Goal: Information Seeking & Learning: Learn about a topic

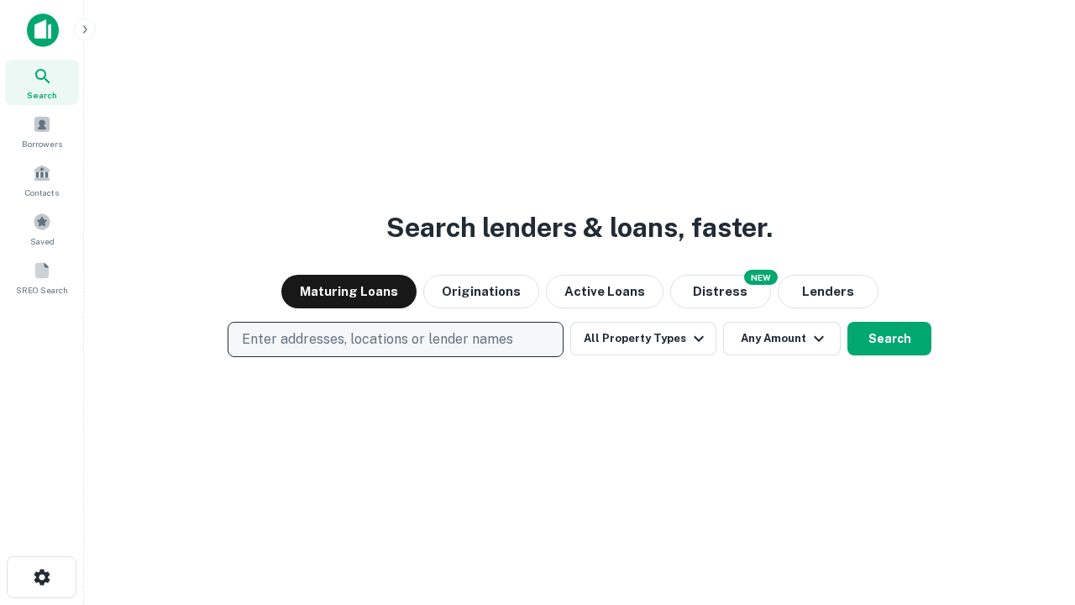
click at [395, 339] on p "Enter addresses, locations or lender names" at bounding box center [377, 339] width 271 height 20
type input "**********"
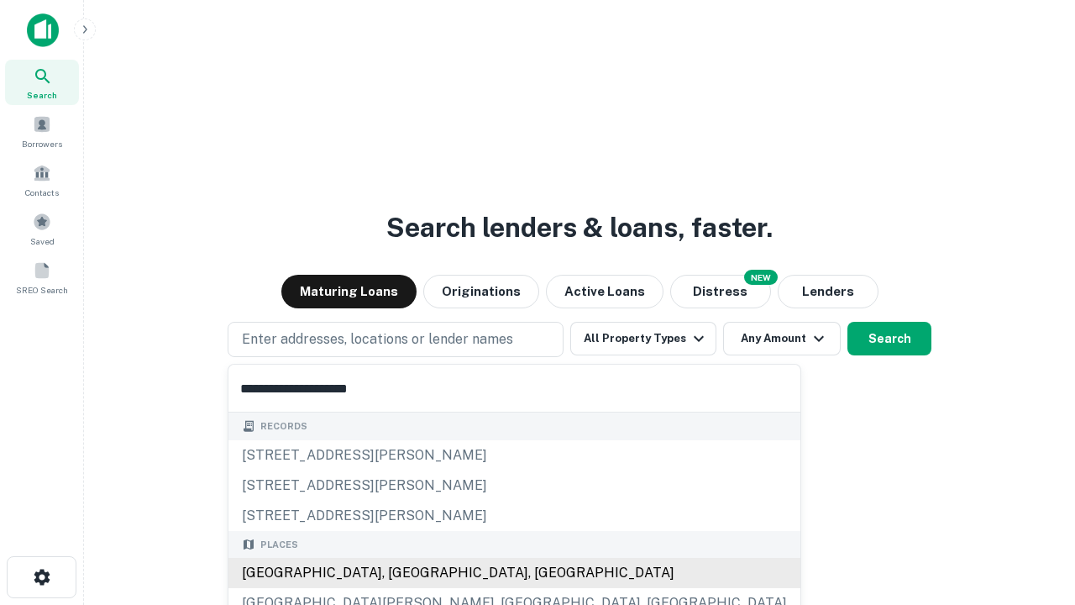
click at [402, 573] on div "Santa Monica, CA, USA" at bounding box center [515, 573] width 572 height 30
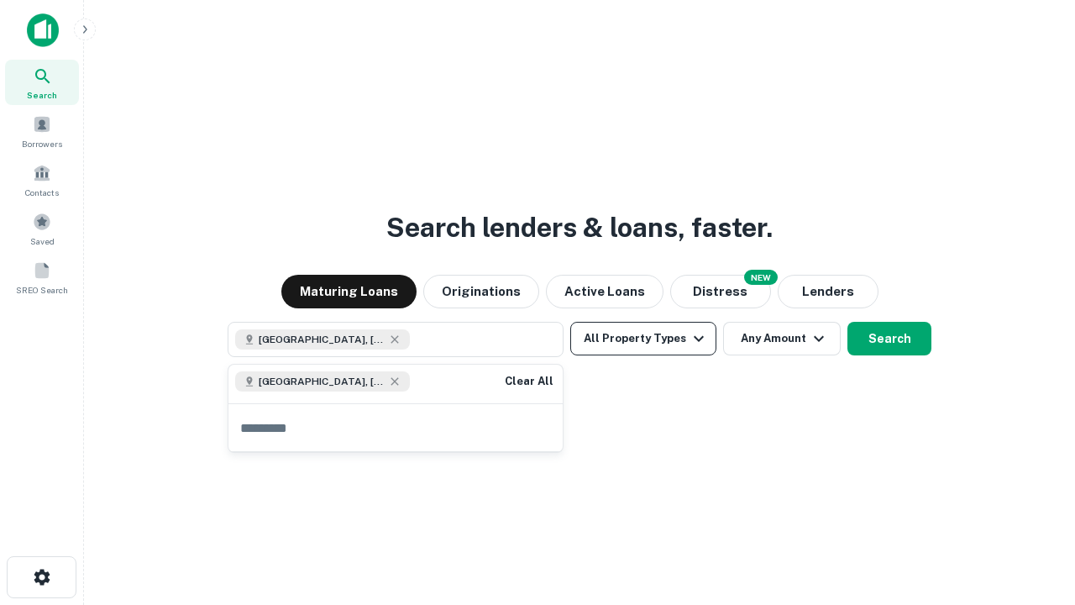
click at [644, 339] on button "All Property Types" at bounding box center [643, 339] width 146 height 34
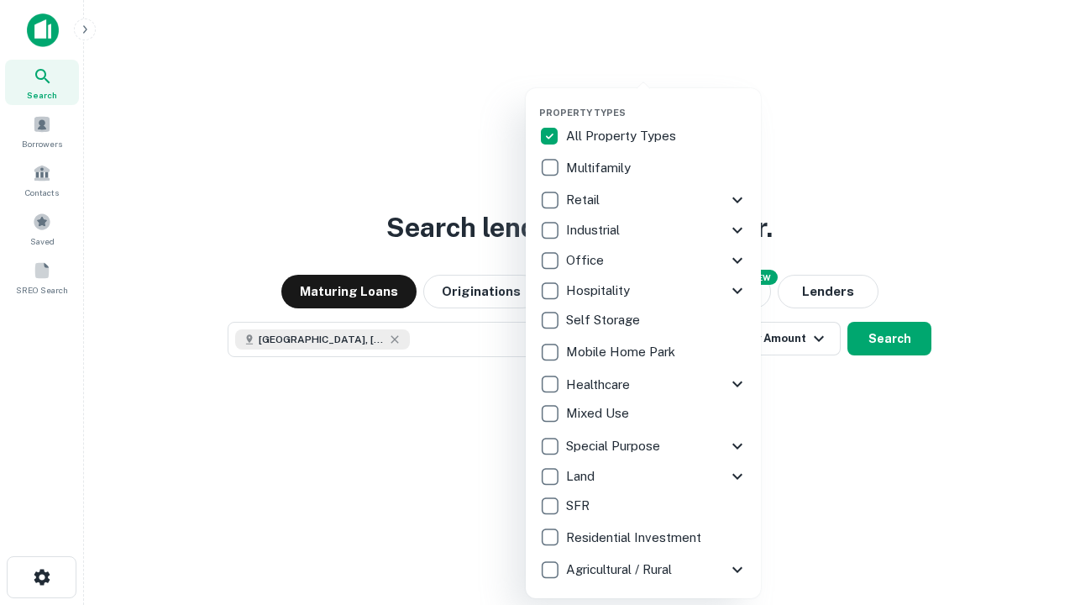
click at [657, 102] on button "button" at bounding box center [656, 102] width 235 height 1
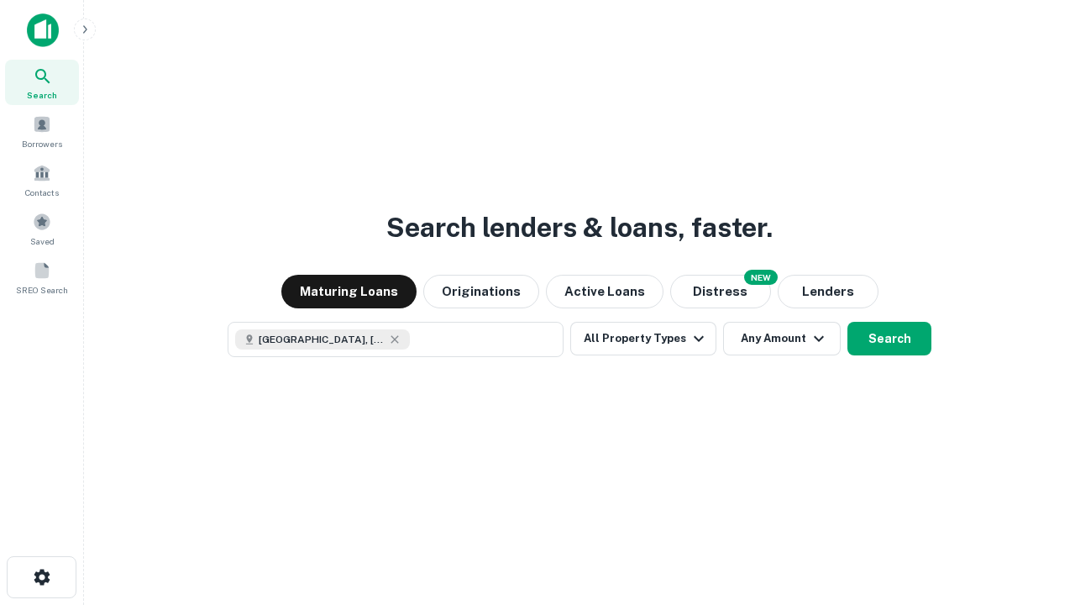
scroll to position [27, 0]
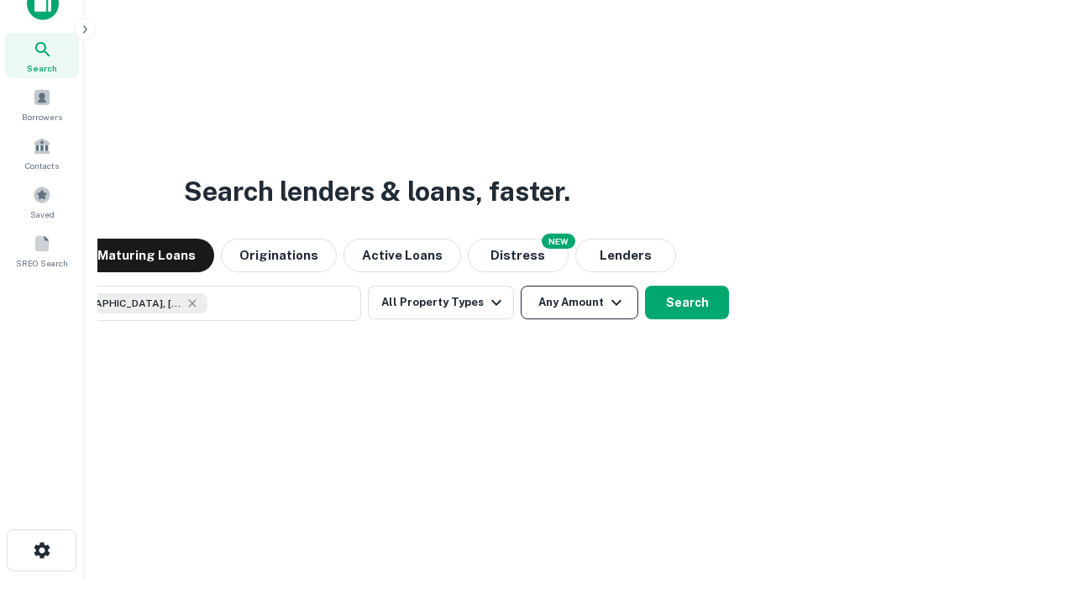
click at [521, 286] on button "Any Amount" at bounding box center [580, 303] width 118 height 34
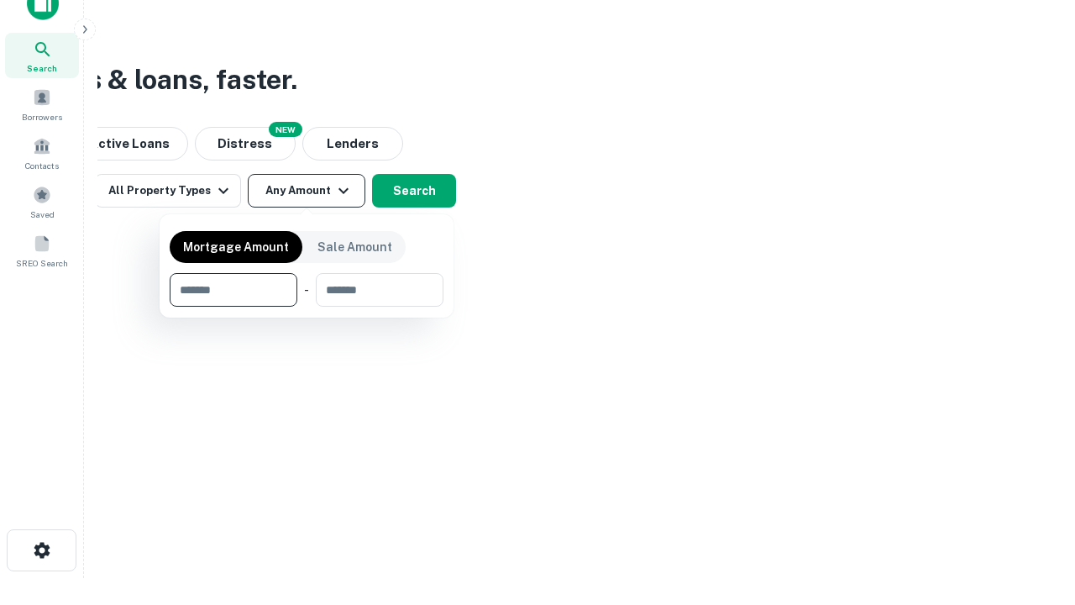
type input "*******"
click at [307, 307] on button "button" at bounding box center [307, 307] width 274 height 1
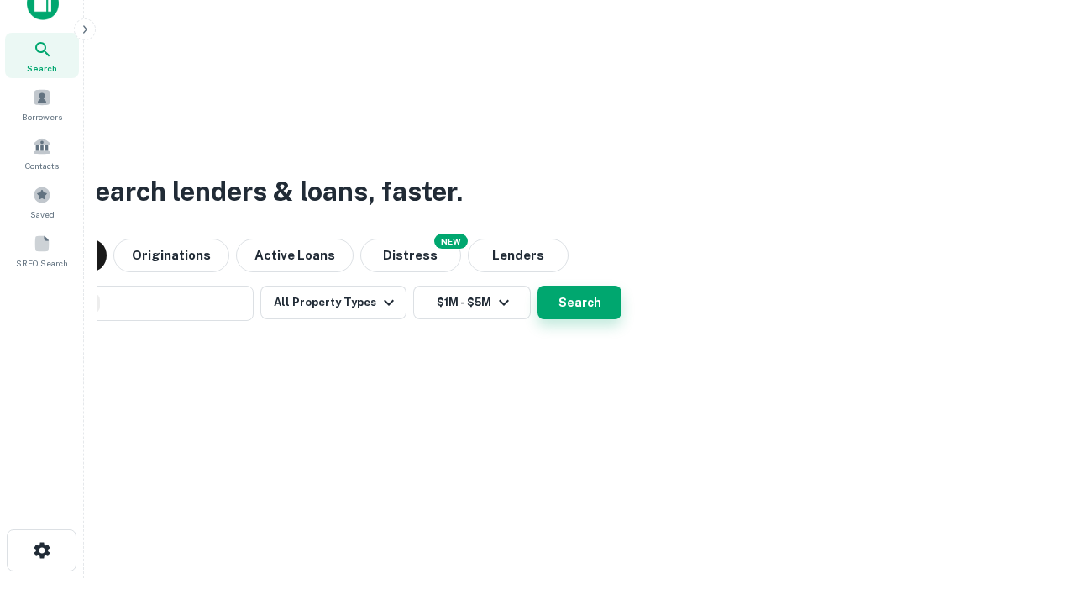
click at [538, 286] on button "Search" at bounding box center [580, 303] width 84 height 34
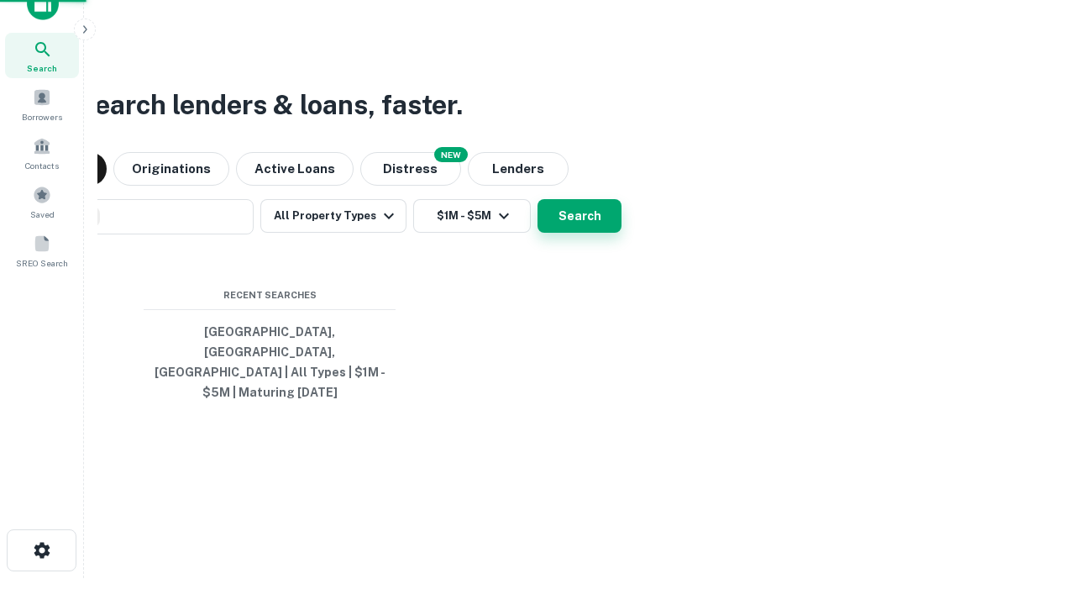
scroll to position [55, 476]
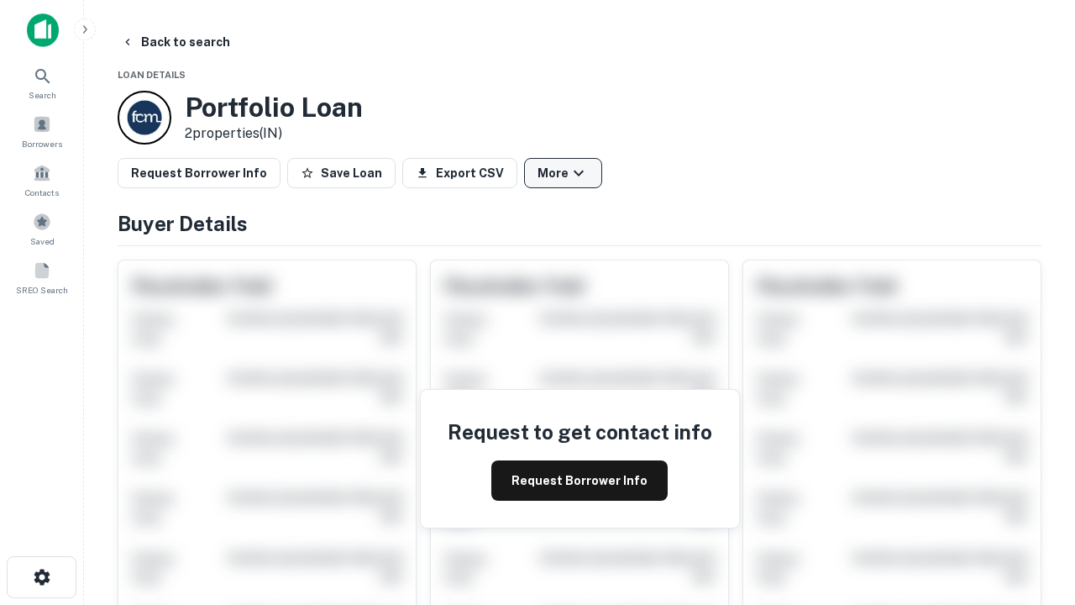
click at [563, 173] on button "More" at bounding box center [563, 173] width 78 height 30
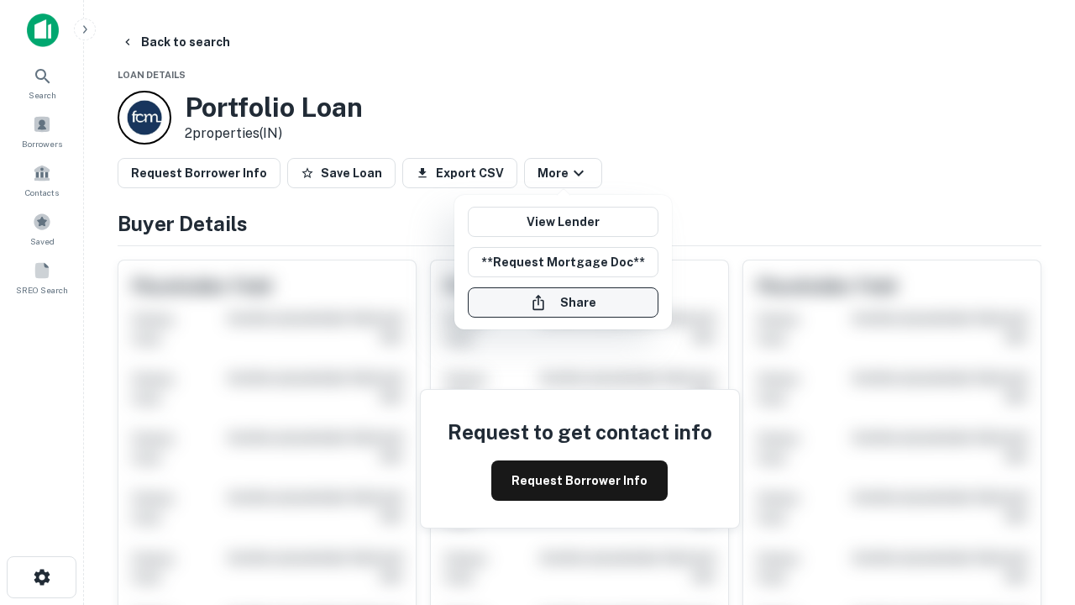
click at [563, 302] on button "Share" at bounding box center [563, 302] width 191 height 30
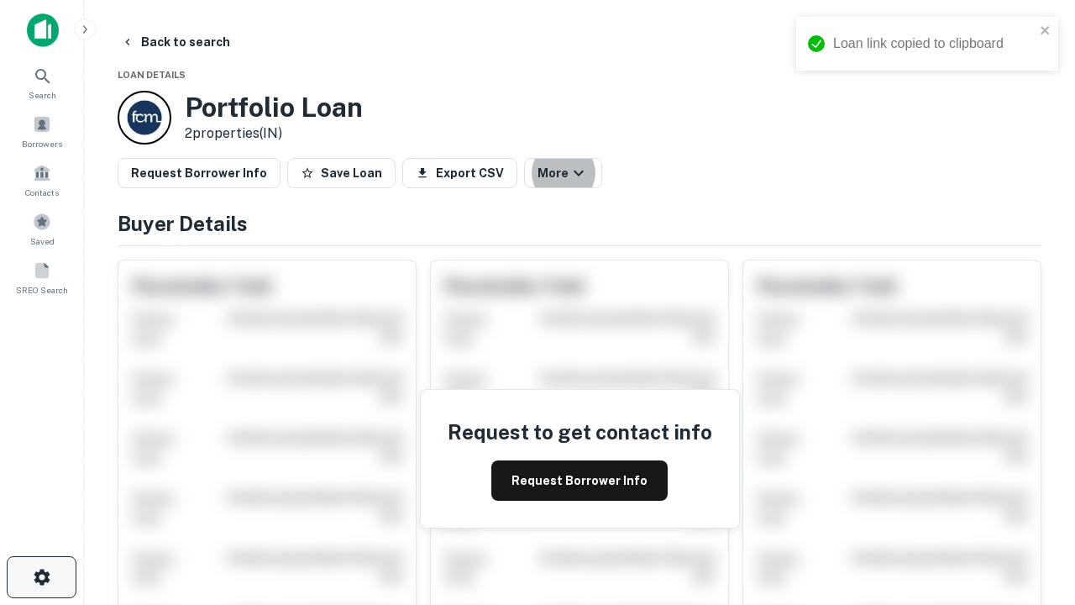
click at [41, 577] on icon "button" at bounding box center [42, 577] width 20 height 20
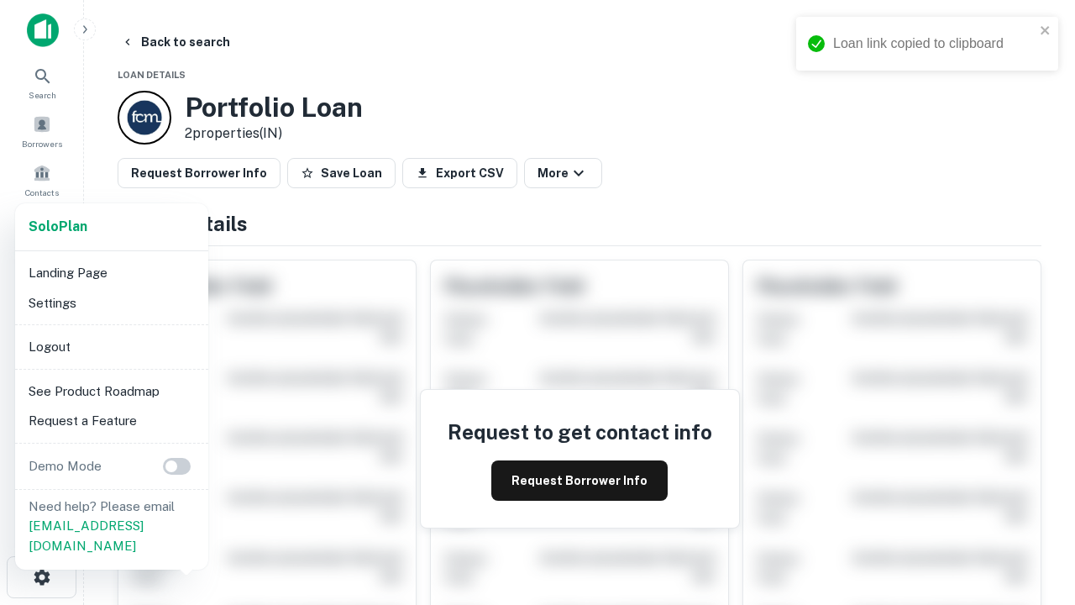
click at [111, 346] on li "Logout" at bounding box center [112, 347] width 180 height 30
